Goal: Book appointment/travel/reservation

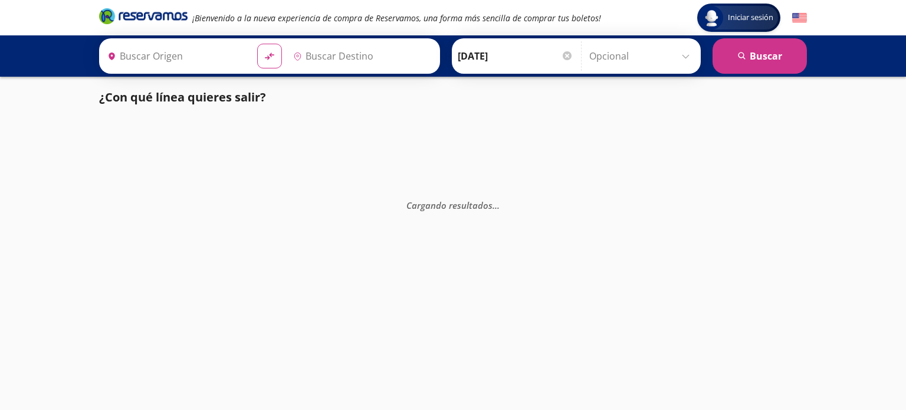
type input "[GEOGRAPHIC_DATA], [GEOGRAPHIC_DATA]"
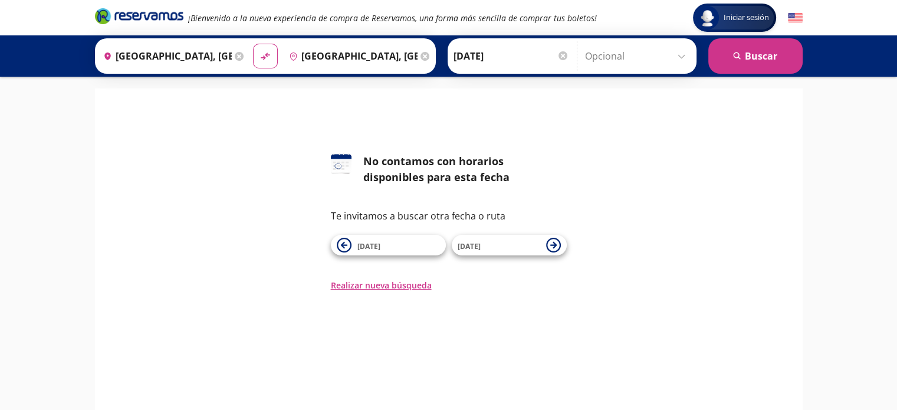
click at [211, 57] on input "[GEOGRAPHIC_DATA], [GEOGRAPHIC_DATA]" at bounding box center [164, 55] width 133 height 29
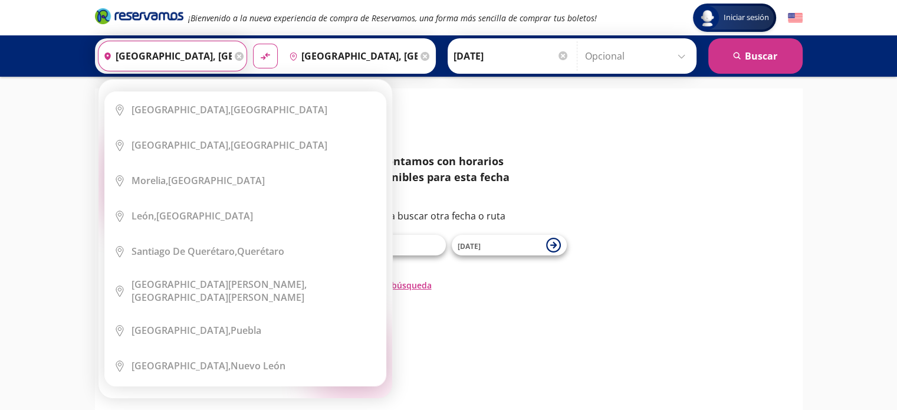
click at [232, 50] on div "Origen heroicons:map-pin-20-solid [GEOGRAPHIC_DATA], [GEOGRAPHIC_DATA]" at bounding box center [172, 56] width 149 height 31
click at [235, 56] on icon at bounding box center [239, 56] width 9 height 9
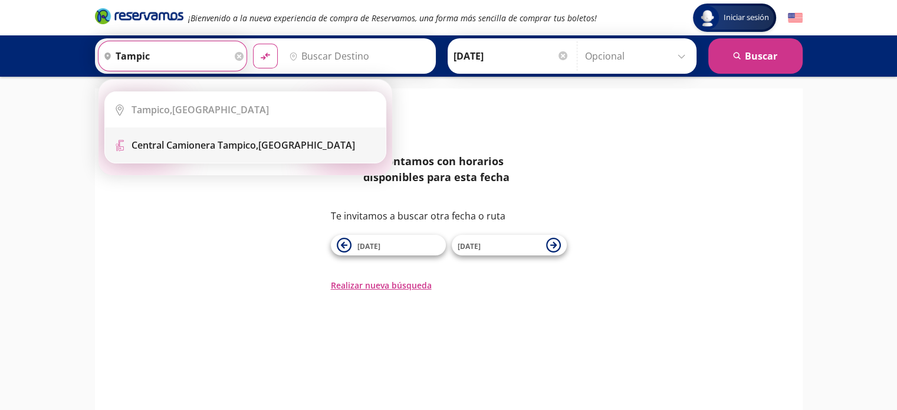
click at [258, 150] on b "Central Camionera Tampico," at bounding box center [195, 145] width 127 height 13
type input "Central Camionera [GEOGRAPHIC_DATA], [GEOGRAPHIC_DATA]"
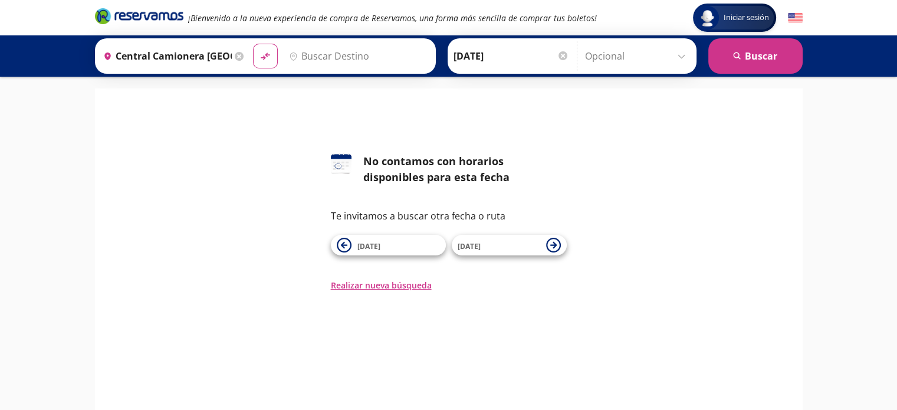
click at [388, 52] on input "Destino" at bounding box center [356, 55] width 145 height 29
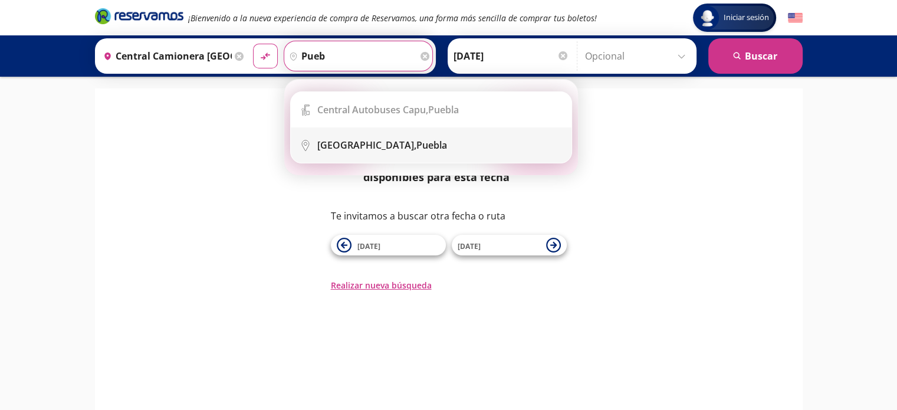
click at [373, 149] on div "[GEOGRAPHIC_DATA], [GEOGRAPHIC_DATA]" at bounding box center [382, 145] width 130 height 13
type input "[GEOGRAPHIC_DATA], [GEOGRAPHIC_DATA]"
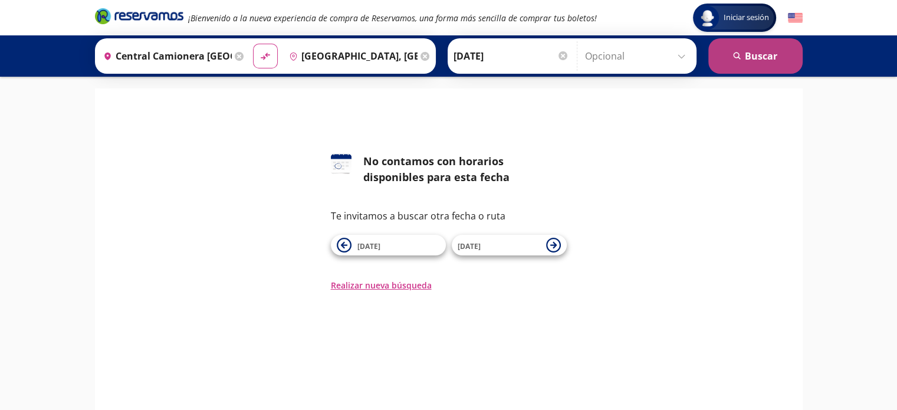
click at [738, 59] on icon "search" at bounding box center [737, 56] width 9 height 9
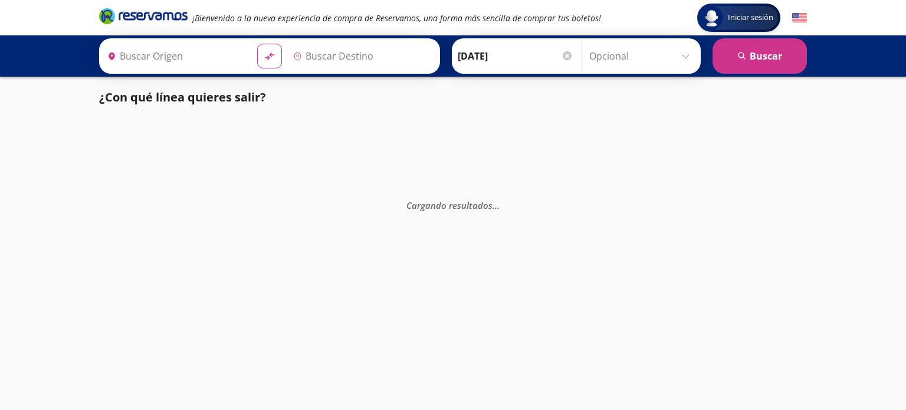
type input "[GEOGRAPHIC_DATA], [GEOGRAPHIC_DATA]"
type input "Central Camionera [GEOGRAPHIC_DATA], [GEOGRAPHIC_DATA]"
